Goal: Task Accomplishment & Management: Manage account settings

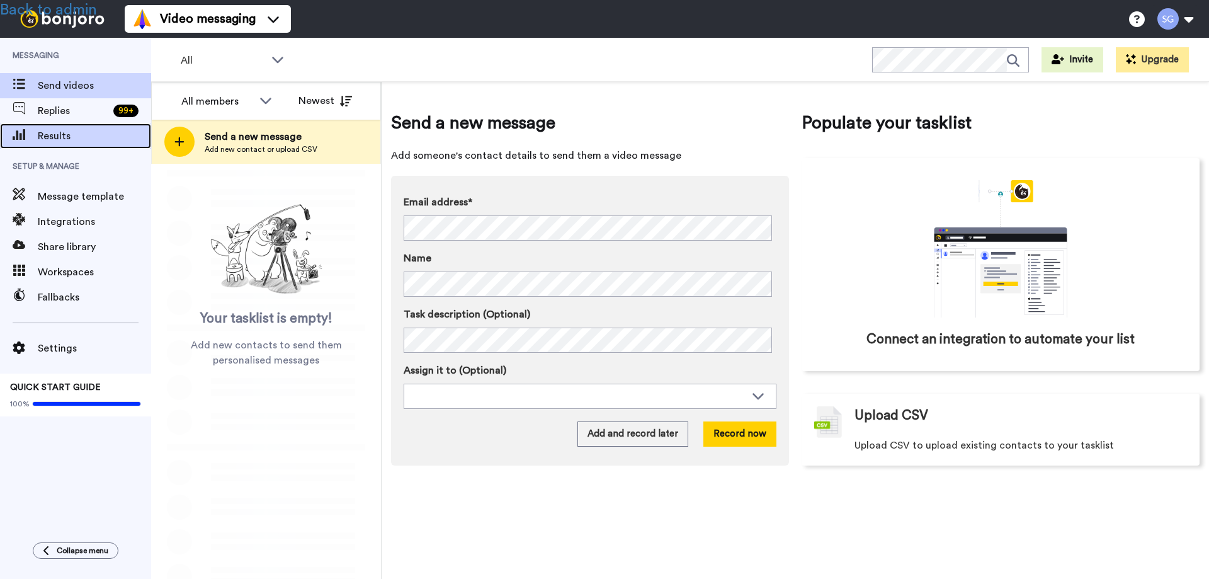
click at [59, 131] on span "Results" at bounding box center [94, 135] width 113 height 15
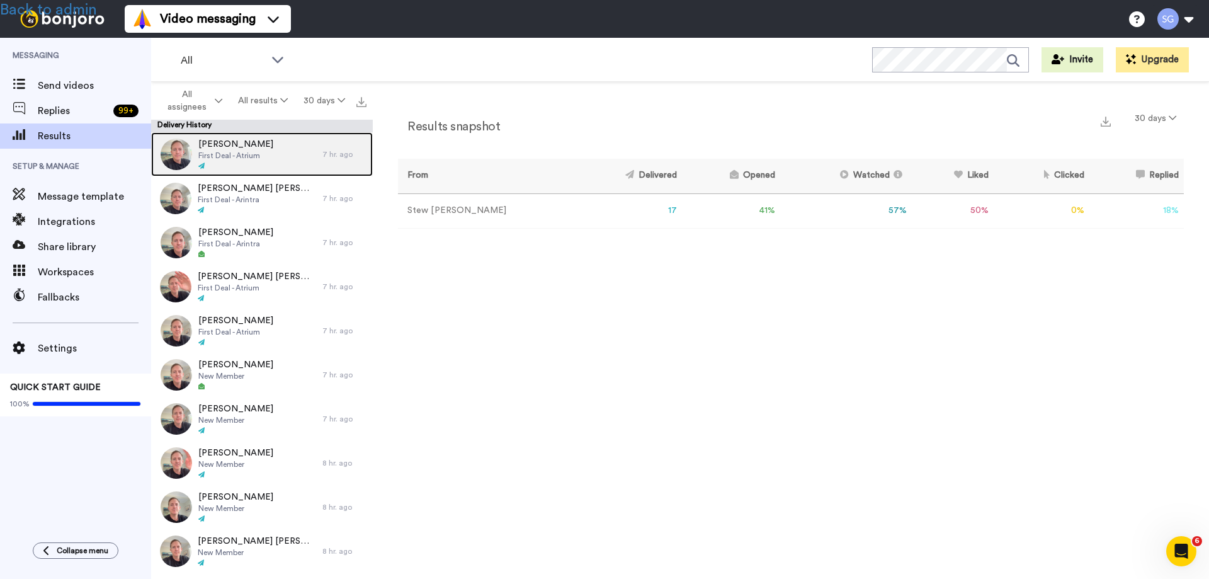
click at [246, 148] on span "[PERSON_NAME]" at bounding box center [235, 144] width 75 height 13
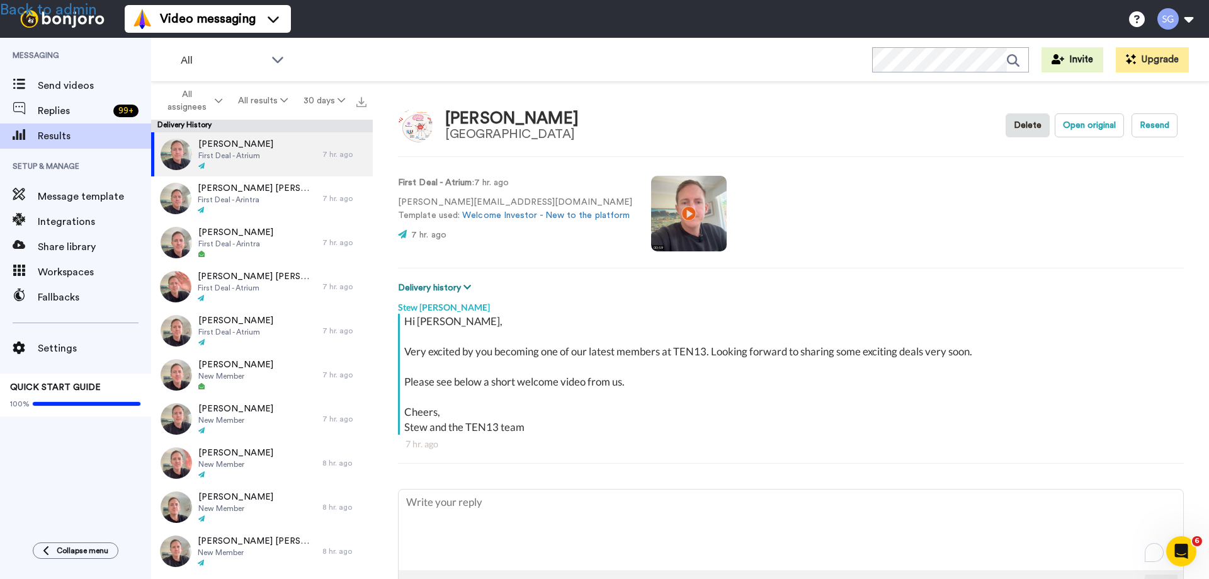
click at [440, 288] on button "Delivery history" at bounding box center [436, 288] width 77 height 14
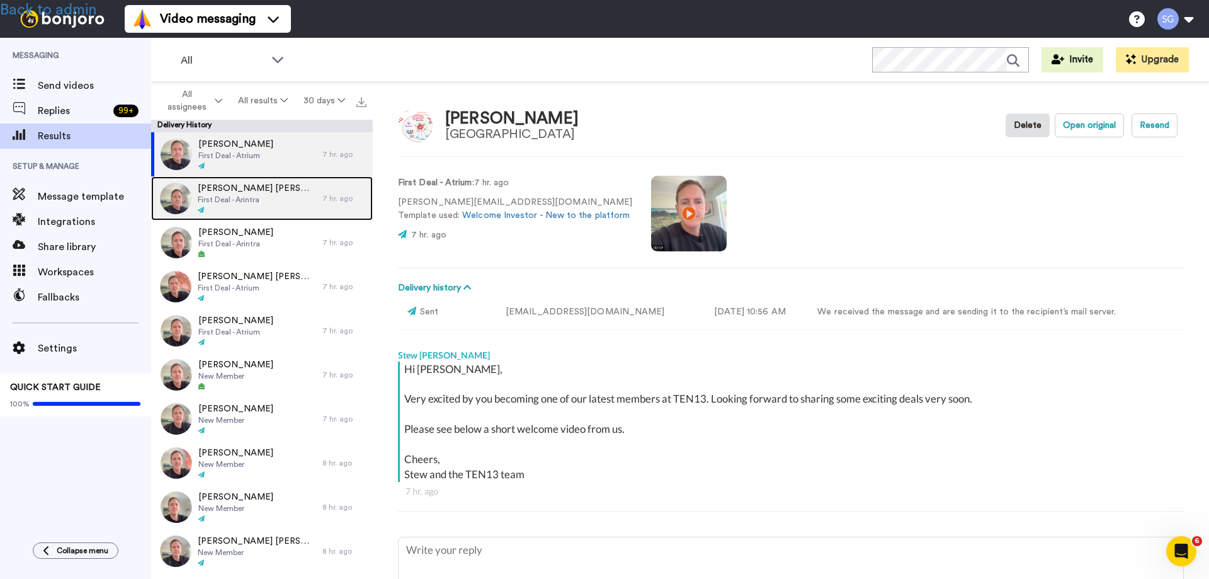
click at [248, 199] on span "First Deal - Arintra" at bounding box center [257, 200] width 118 height 10
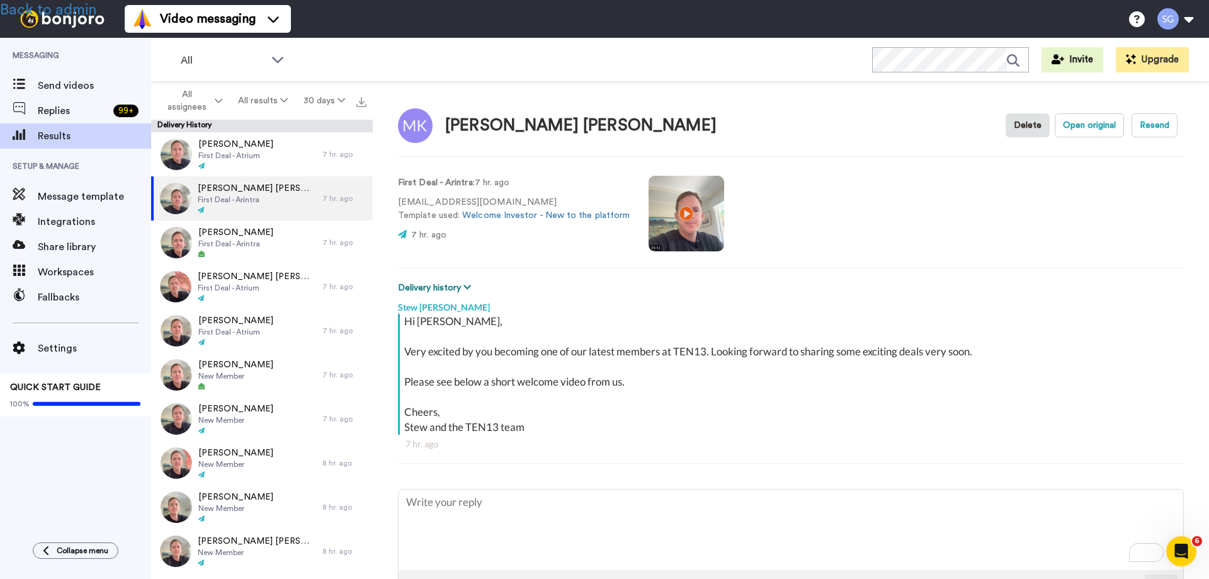
click at [449, 287] on button "Delivery history" at bounding box center [436, 288] width 77 height 14
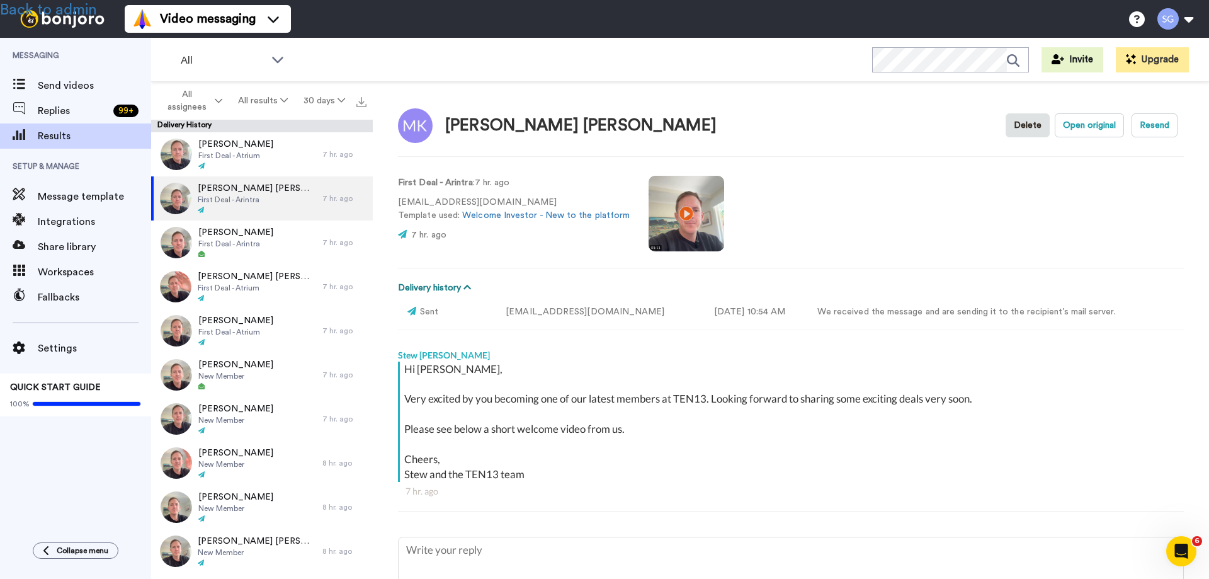
click at [449, 287] on button "Delivery history" at bounding box center [436, 288] width 77 height 14
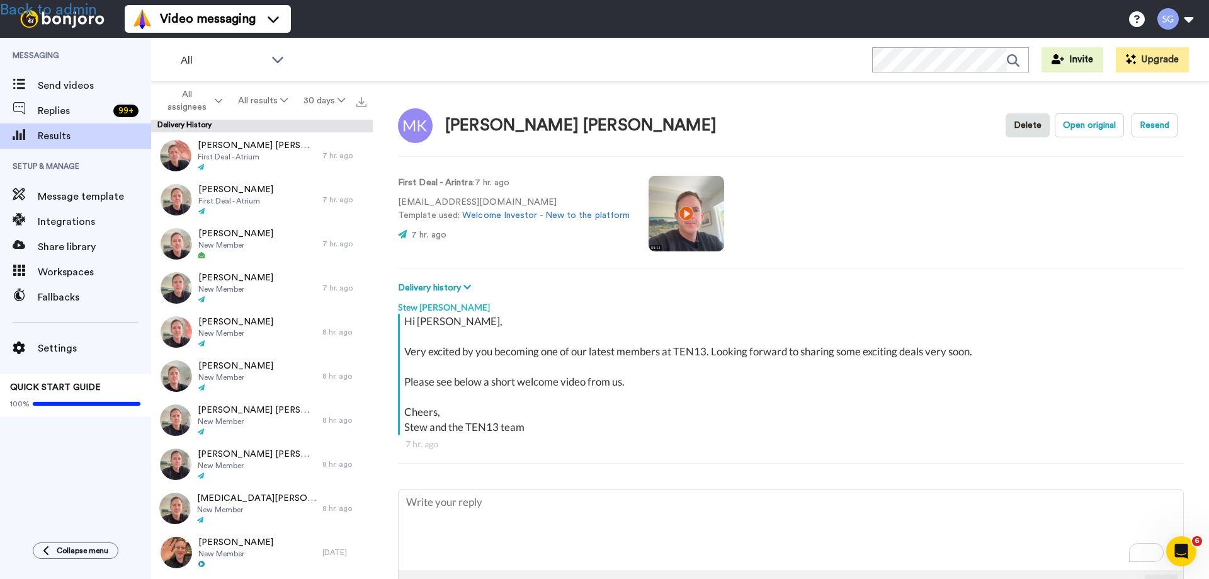
scroll to position [63, 0]
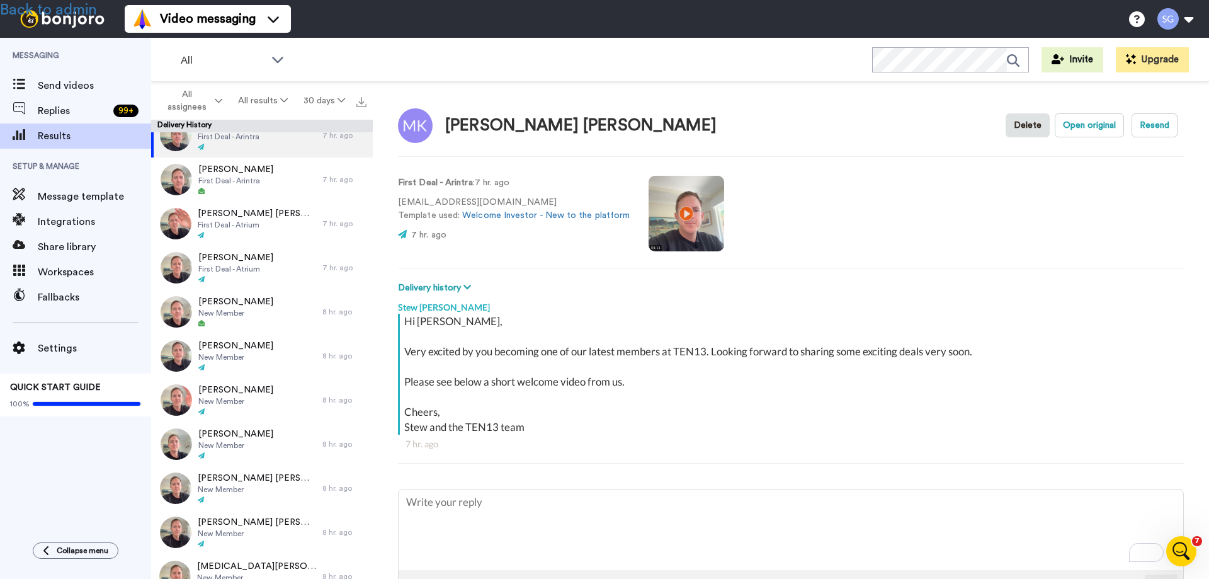
type textarea "x"
